Goal: Navigation & Orientation: Find specific page/section

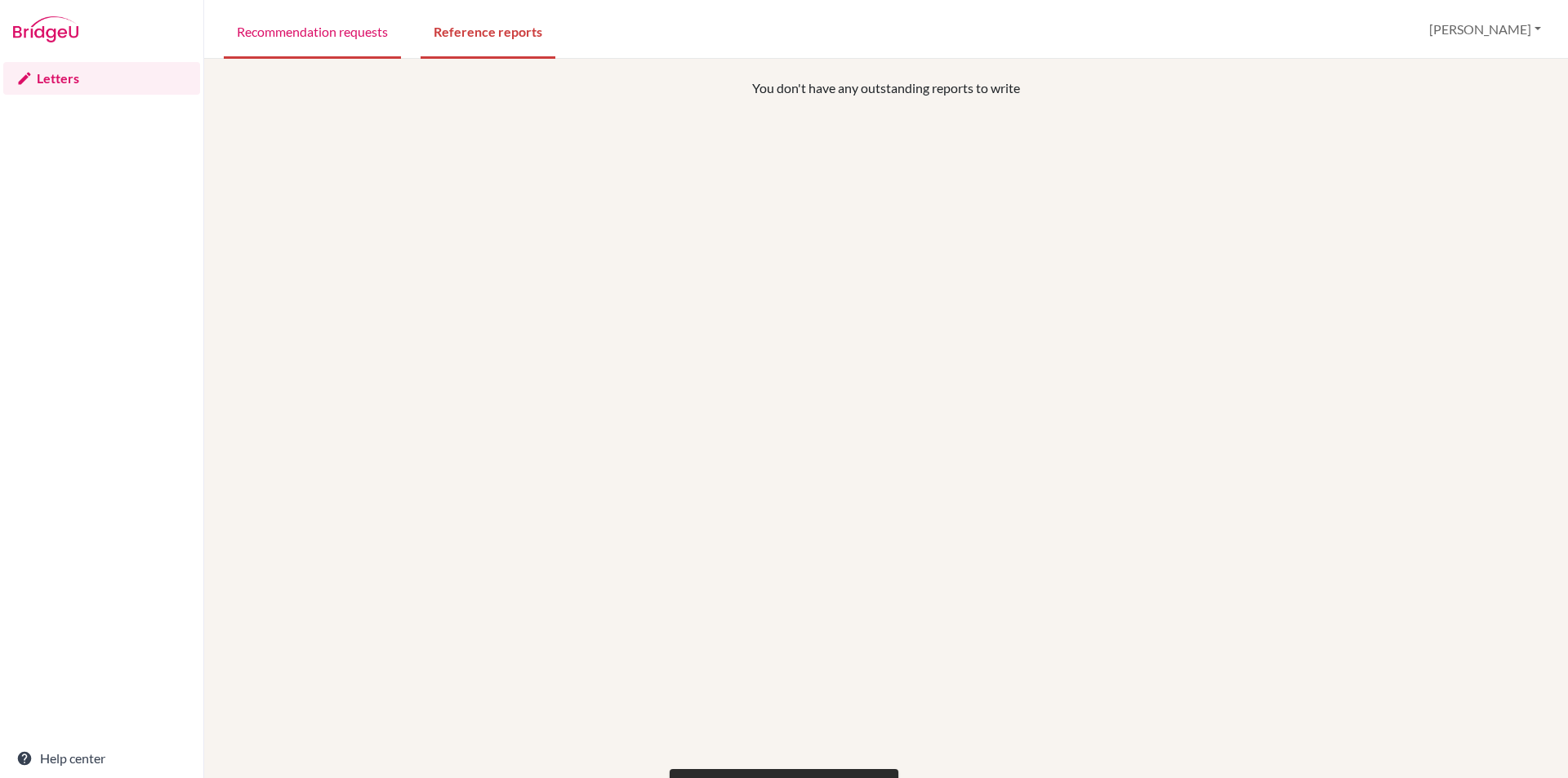
click at [282, 42] on link "Recommendation requests" at bounding box center [312, 30] width 177 height 56
